Goal: Task Accomplishment & Management: Manage account settings

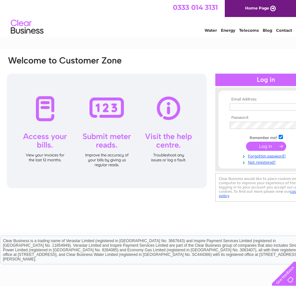
click at [283, 137] on input "checkbox" at bounding box center [281, 137] width 4 height 4
checkbox input "false"
drag, startPoint x: 269, startPoint y: 107, endPoint x: 292, endPoint y: 104, distance: 23.7
click at [269, 107] on input "text" at bounding box center [263, 106] width 67 height 7
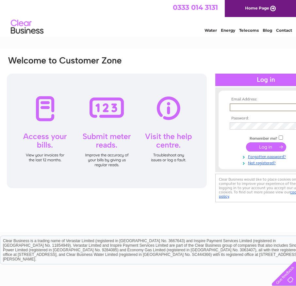
type input "[EMAIL_ADDRESS][DOMAIN_NAME]"
click at [268, 147] on input "submit" at bounding box center [266, 146] width 40 height 9
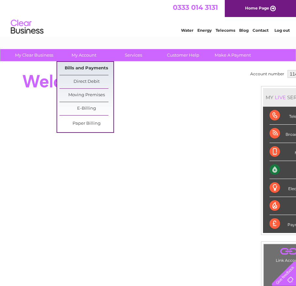
click at [85, 68] on link "Bills and Payments" at bounding box center [87, 68] width 54 height 13
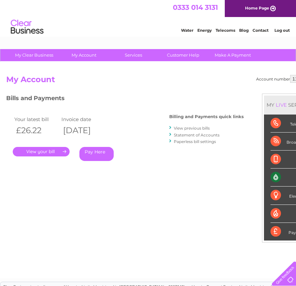
click at [48, 153] on link "." at bounding box center [41, 151] width 57 height 9
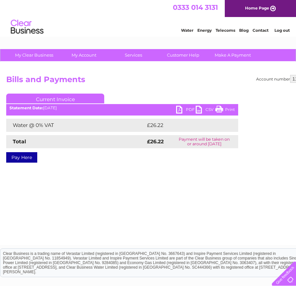
click at [188, 108] on link "PDF" at bounding box center [186, 110] width 20 height 9
